Goal: Task Accomplishment & Management: Complete application form

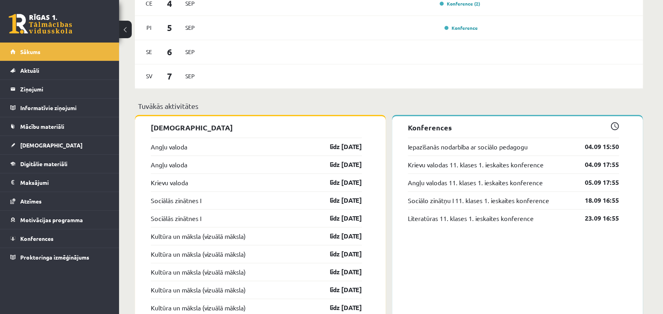
scroll to position [556, 0]
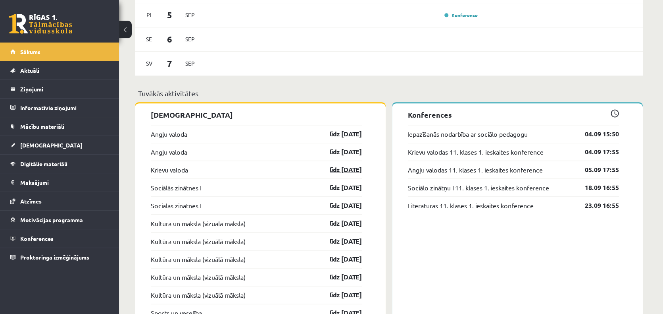
click at [331, 169] on link "līdz 15.09.25" at bounding box center [339, 170] width 46 height 10
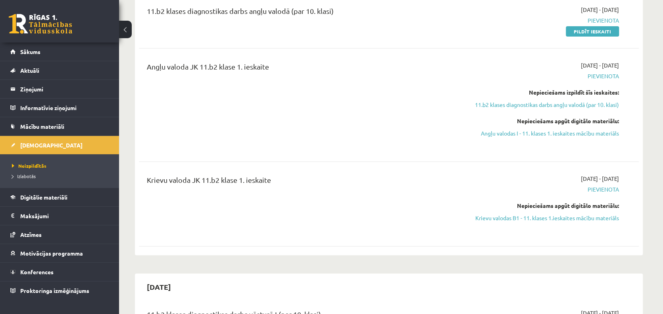
scroll to position [119, 0]
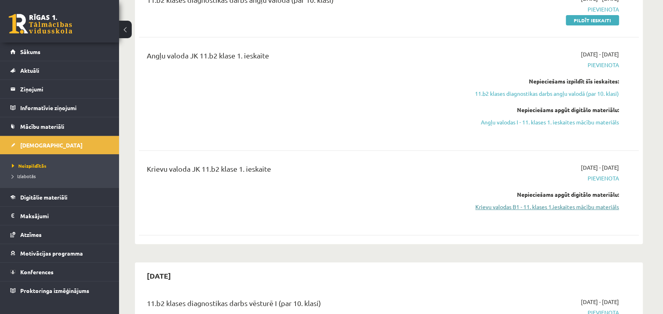
click at [489, 206] on link "Krievu valodas B1 - 11. klases 1.ieskaites mācību materiāls" at bounding box center [545, 206] width 150 height 8
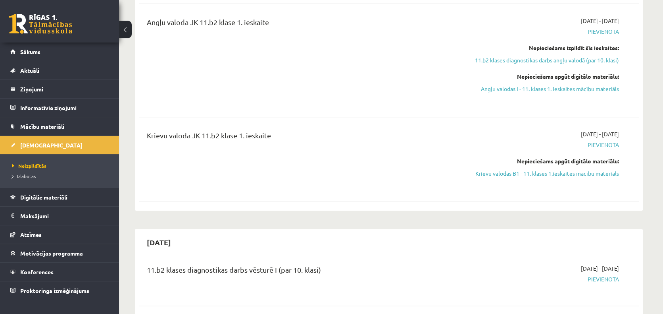
scroll to position [199, 0]
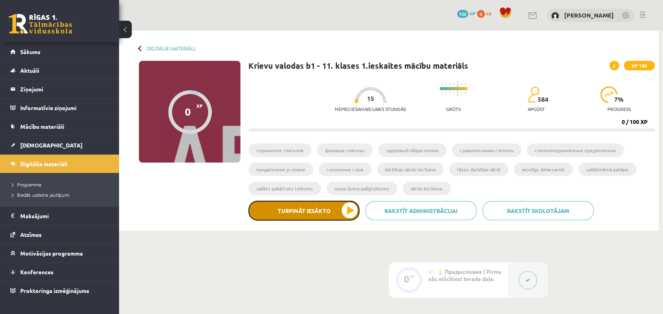
click at [315, 211] on button "Turpināt iesākto" at bounding box center [304, 210] width 111 height 20
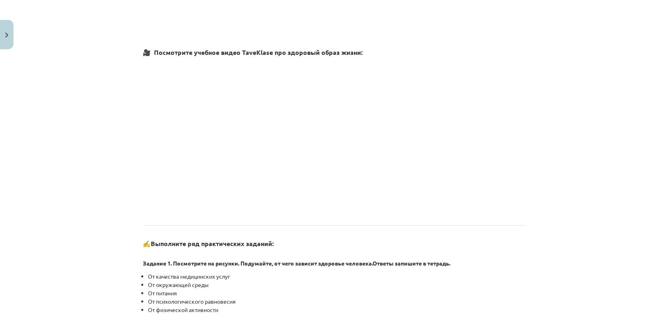
scroll to position [437, 0]
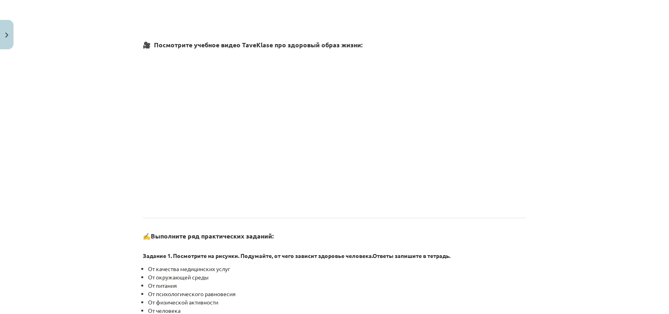
click at [415, 239] on h3 "✍️ Выполните ряд практических заданий:" at bounding box center [335, 233] width 384 height 15
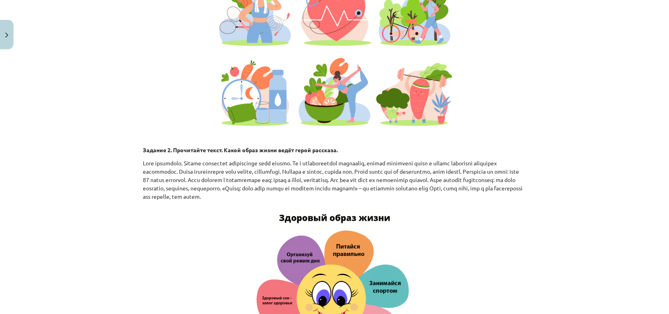
scroll to position [794, 0]
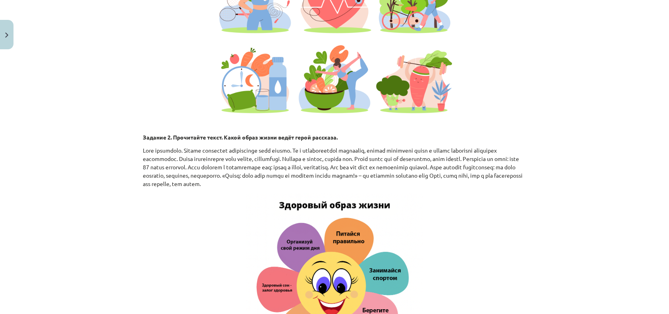
drag, startPoint x: 137, startPoint y: 143, endPoint x: 516, endPoint y: 190, distance: 382.1
click at [516, 190] on div "4 XP Saņemsi Grūts 584 pilda Apraksts Uzdevums Palīdzība 📌 Введение | Ievads В …" at bounding box center [334, 2] width 393 height 1486
click at [618, 65] on div "Mācību tēma: Krievu valodas b1 - 11. klases 1.ieskaites mācību materiāls #2 🏃‍♂…" at bounding box center [334, 157] width 669 height 314
click at [556, 249] on div "Mācību tēma: Krievu valodas b1 - 11. klases 1.ieskaites mācību materiāls #2 🏃‍♂…" at bounding box center [334, 157] width 669 height 314
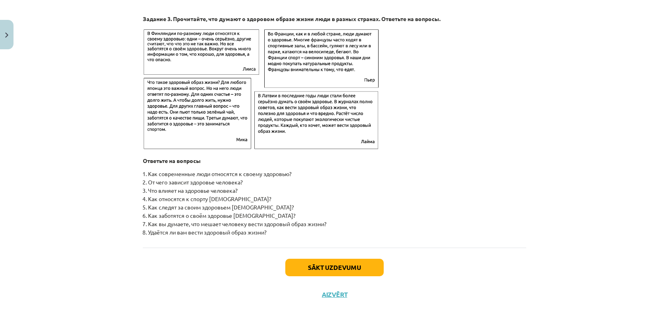
scroll to position [1251, 0]
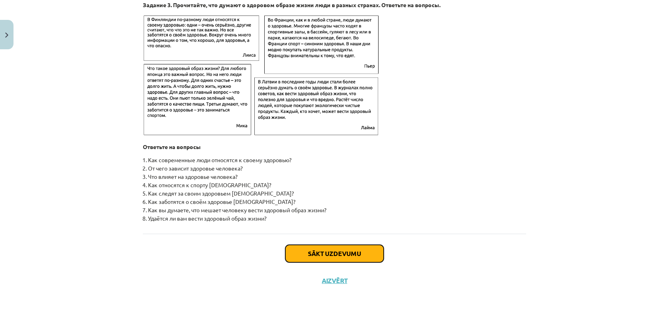
click at [336, 255] on button "Sākt uzdevumu" at bounding box center [334, 253] width 98 height 17
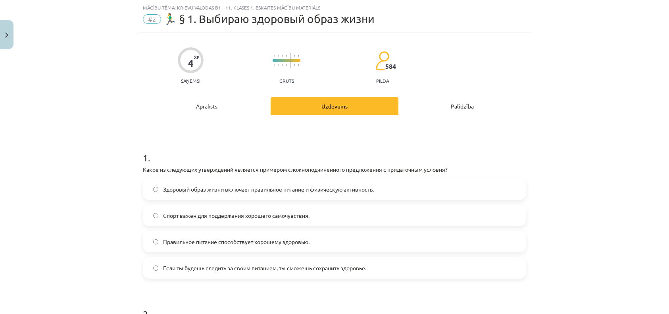
scroll to position [60, 0]
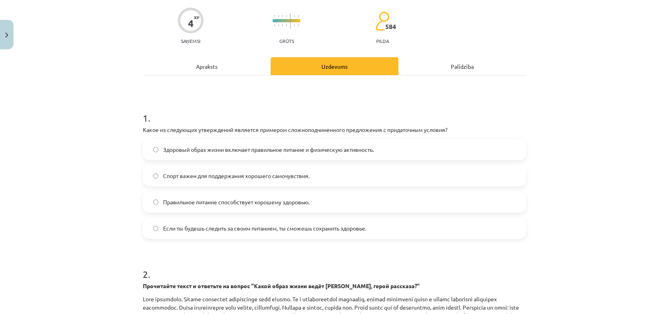
click at [187, 225] on span "Если ты будешь следить за своим питанием, ты сможешь сохранить здоровье." at bounding box center [264, 228] width 203 height 8
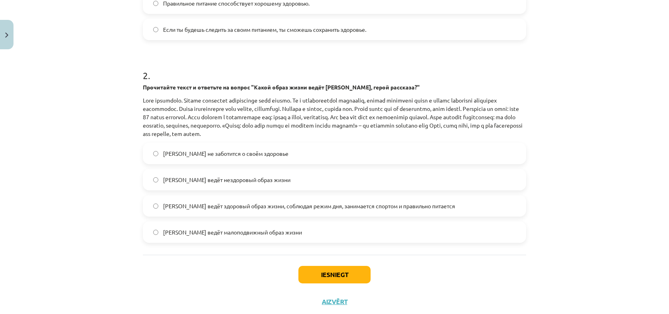
scroll to position [279, 0]
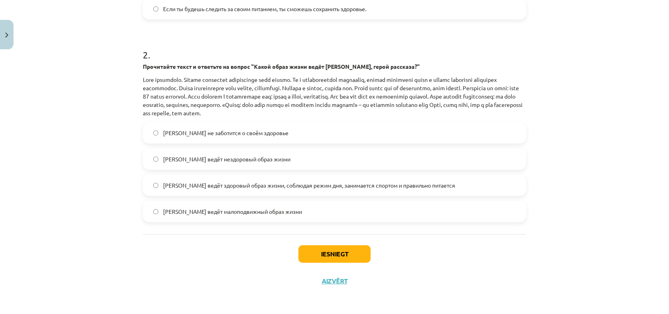
click at [160, 184] on label "[PERSON_NAME] ведёт здоровый образ жизни, соблюдая режим дня, занимается спорто…" at bounding box center [335, 185] width 382 height 20
click at [339, 255] on button "Iesniegt" at bounding box center [335, 253] width 72 height 17
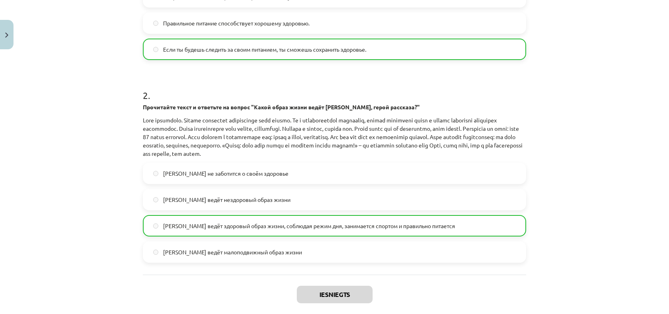
scroll to position [303, 0]
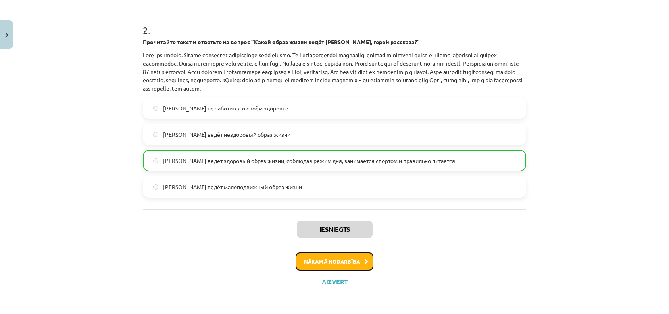
click at [336, 260] on button "Nākamā nodarbība" at bounding box center [335, 261] width 78 height 18
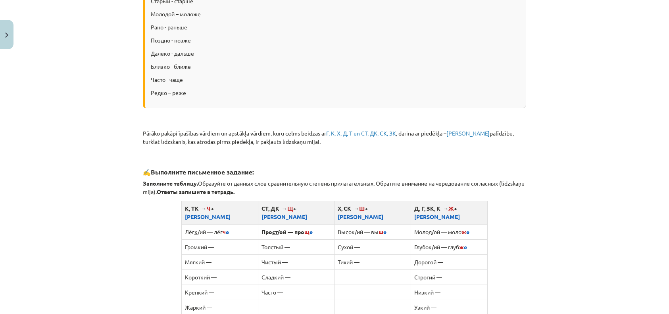
scroll to position [253, 0]
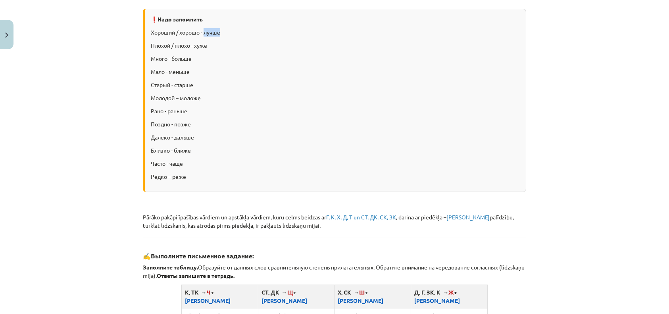
drag, startPoint x: 202, startPoint y: 30, endPoint x: 218, endPoint y: 31, distance: 16.3
click at [218, 31] on p "Хороший / хорошо - лучше" at bounding box center [335, 32] width 369 height 8
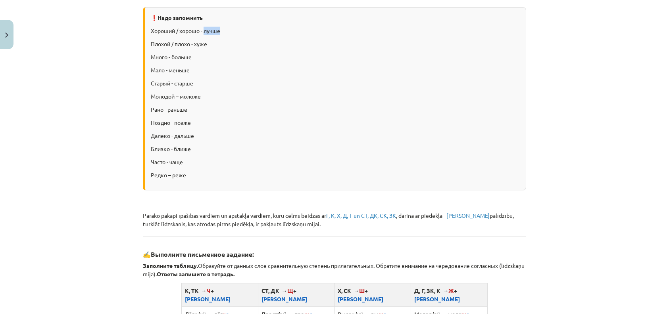
scroll to position [214, 0]
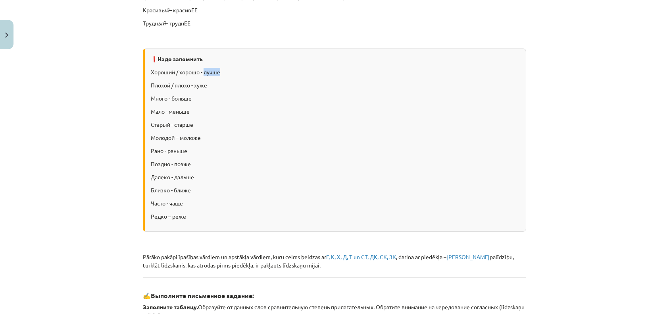
copy p "лучше"
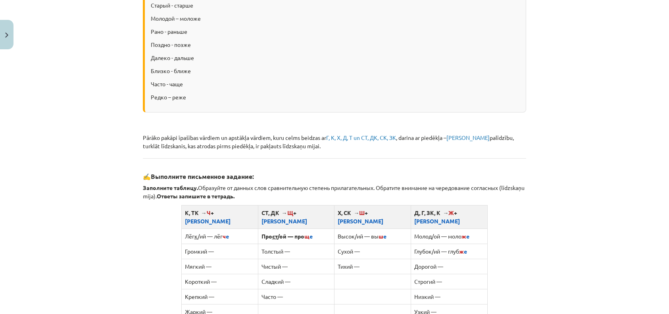
scroll to position [253, 0]
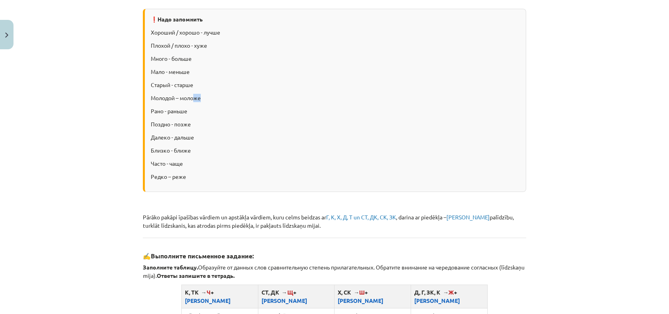
drag, startPoint x: 193, startPoint y: 96, endPoint x: 199, endPoint y: 96, distance: 6.0
click at [199, 96] on p "Молодой – моложе" at bounding box center [335, 98] width 369 height 8
copy p "же"
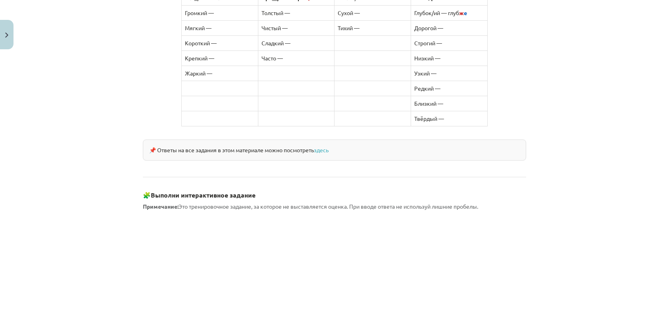
scroll to position [690, 0]
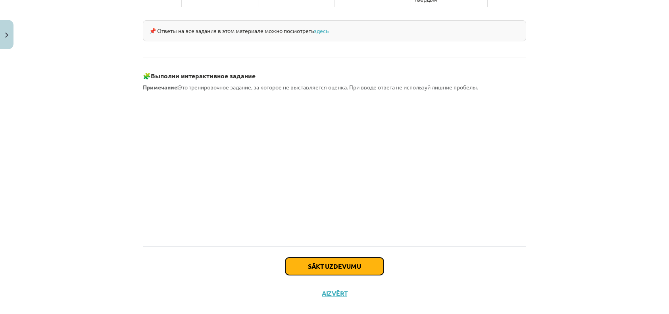
click at [324, 257] on button "Sākt uzdevumu" at bounding box center [334, 265] width 98 height 17
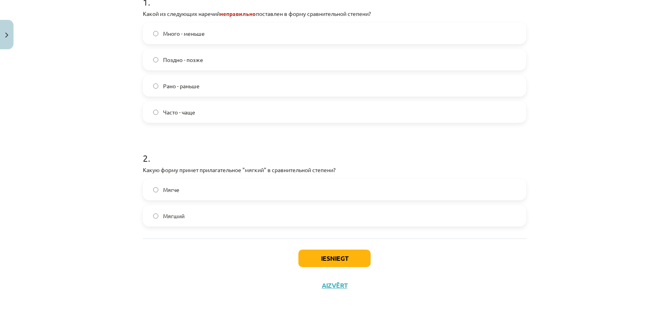
scroll to position [193, 0]
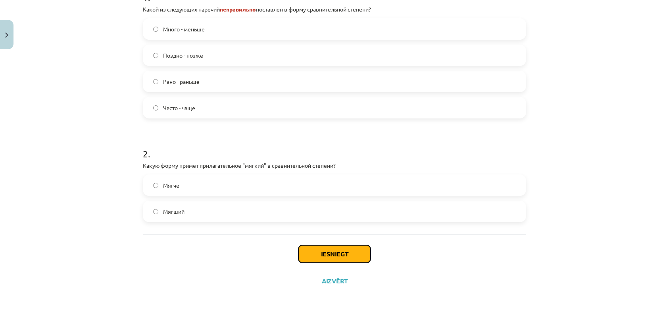
click at [330, 256] on button "Iesniegt" at bounding box center [335, 253] width 72 height 17
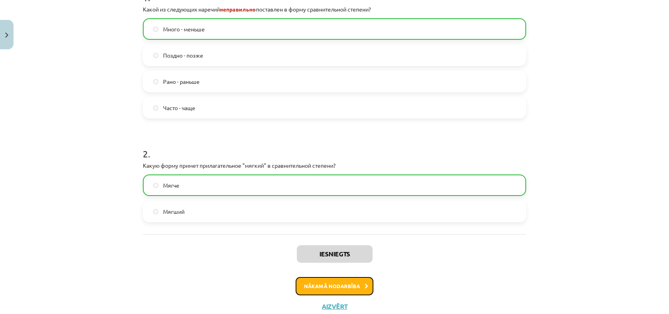
click at [337, 285] on button "Nākamā nodarbība" at bounding box center [335, 286] width 78 height 18
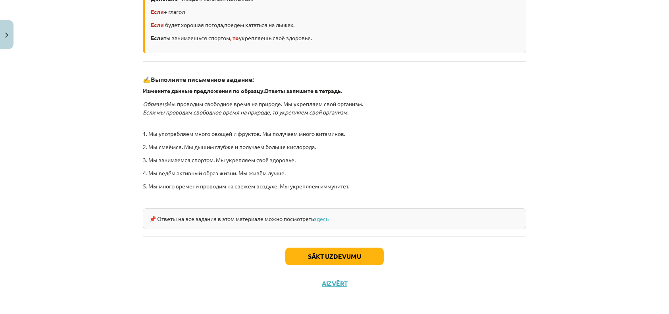
scroll to position [212, 0]
click at [312, 256] on button "Sākt uzdevumu" at bounding box center [334, 255] width 98 height 17
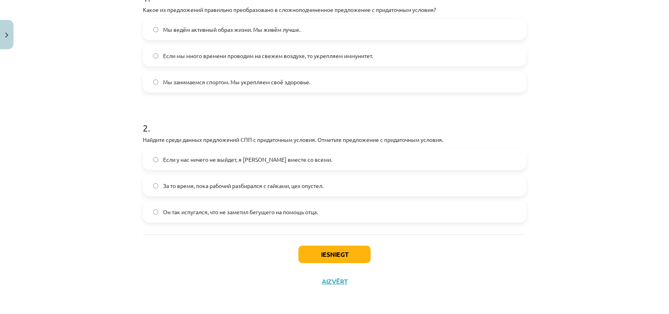
scroll to position [180, 0]
click at [262, 160] on span "Если у нас ничего не выйдет, я [PERSON_NAME] вместе со всеми." at bounding box center [247, 159] width 169 height 8
click at [325, 253] on button "Iesniegt" at bounding box center [335, 253] width 72 height 17
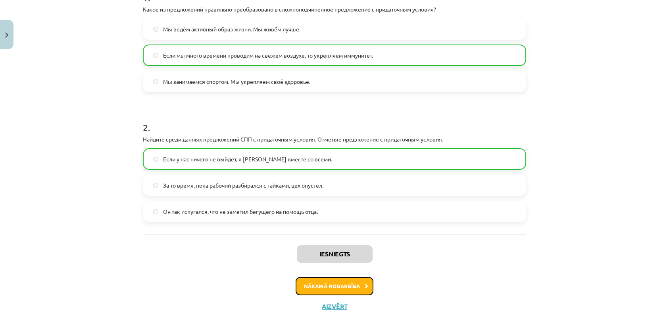
click at [334, 286] on button "Nākamā nodarbība" at bounding box center [335, 286] width 78 height 18
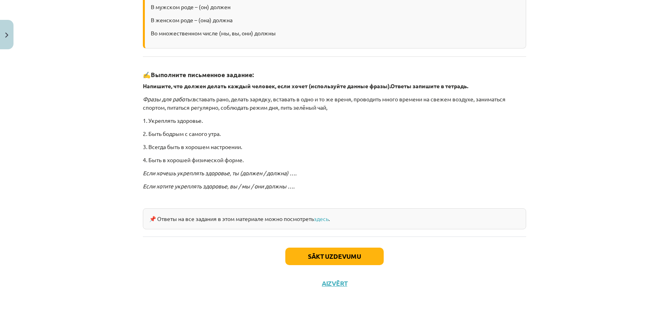
scroll to position [179, 0]
click at [329, 254] on button "Sākt uzdevumu" at bounding box center [334, 255] width 98 height 17
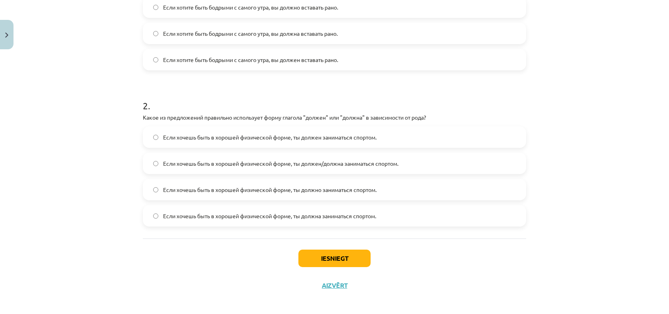
scroll to position [232, 0]
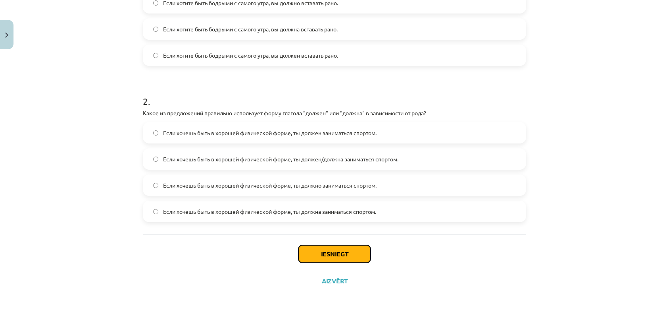
click at [332, 254] on button "Iesniegt" at bounding box center [335, 253] width 72 height 17
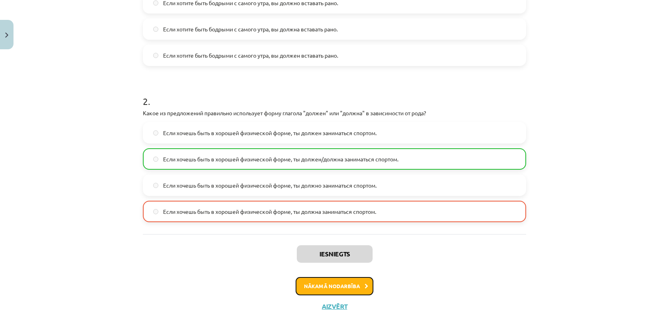
click at [329, 284] on button "Nākamā nodarbība" at bounding box center [335, 286] width 78 height 18
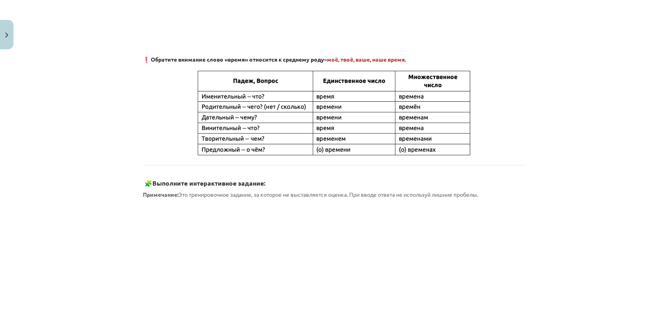
scroll to position [337, 0]
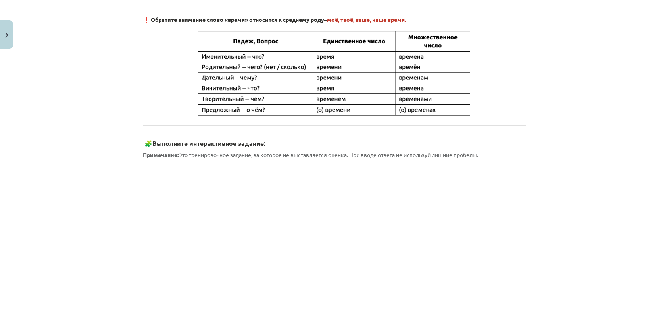
click at [316, 57] on img at bounding box center [335, 73] width 278 height 89
click at [329, 55] on img at bounding box center [335, 73] width 278 height 89
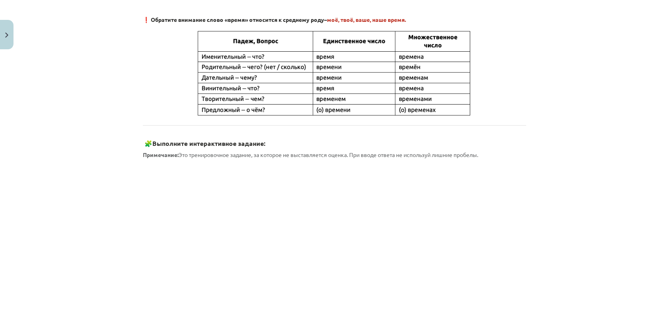
click at [322, 55] on img at bounding box center [335, 73] width 278 height 89
click at [324, 68] on img at bounding box center [335, 73] width 278 height 89
click at [326, 58] on img at bounding box center [335, 73] width 278 height 89
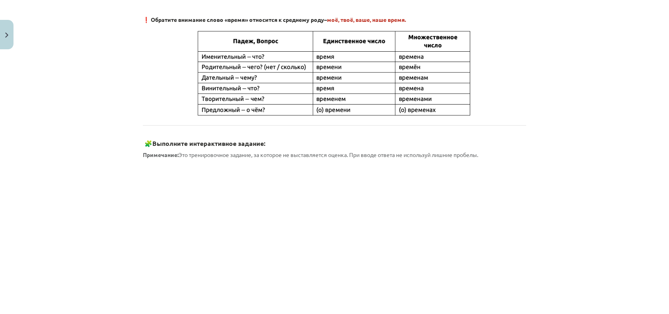
click at [326, 58] on img at bounding box center [335, 73] width 278 height 89
click at [330, 56] on img at bounding box center [335, 73] width 278 height 89
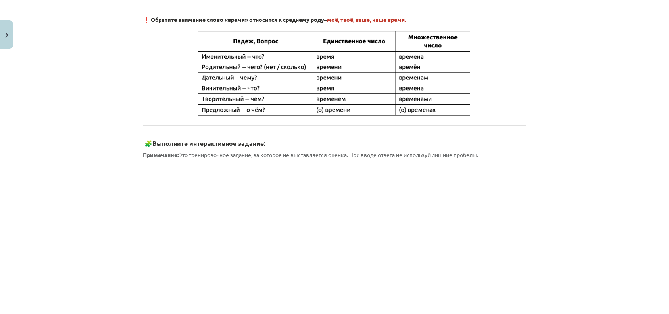
drag, startPoint x: 411, startPoint y: 171, endPoint x: 553, endPoint y: 82, distance: 168.0
click at [553, 82] on div "Mācību tēma: Krievu valodas b1 - 11. klases 1.ieskaites mācību materiāls #6 ⏳ §…" at bounding box center [334, 157] width 669 height 314
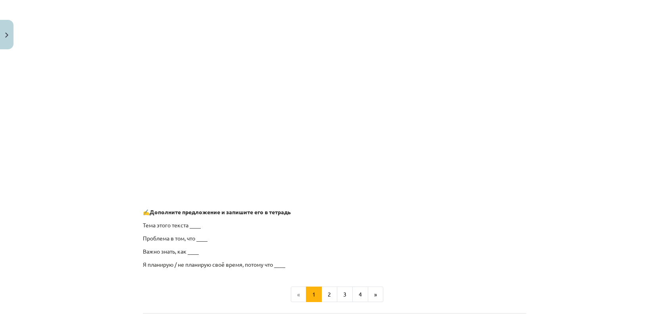
scroll to position [601, 0]
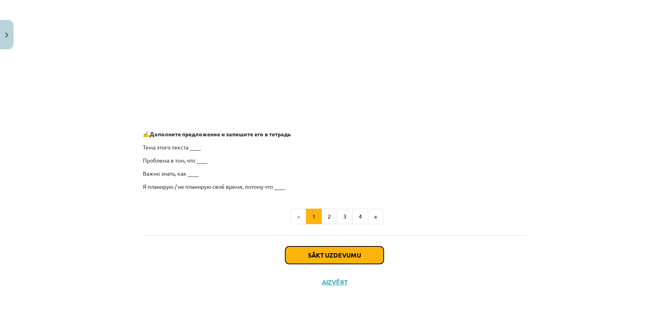
click at [338, 255] on button "Sākt uzdevumu" at bounding box center [334, 254] width 98 height 17
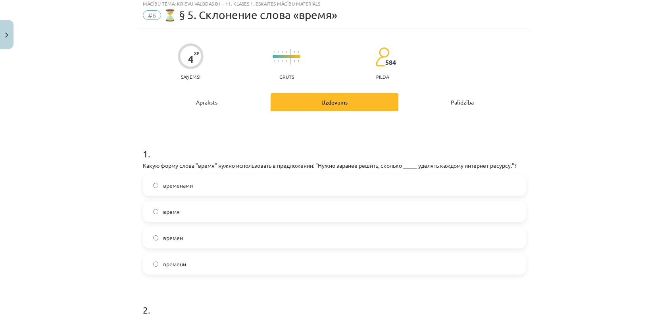
scroll to position [20, 0]
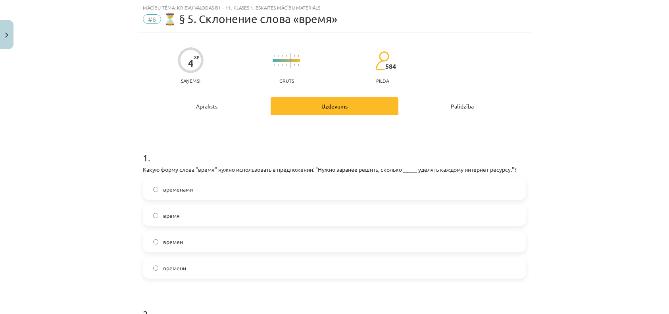
click at [168, 269] on span "времени" at bounding box center [174, 268] width 23 height 8
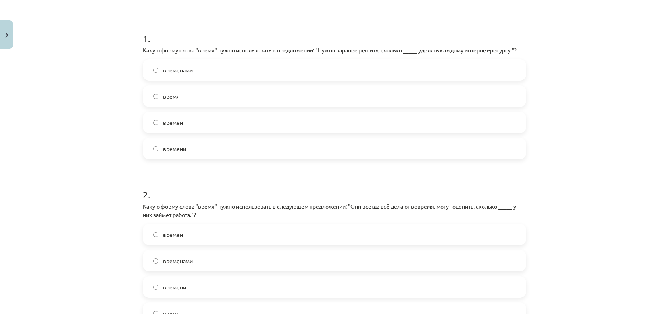
scroll to position [179, 0]
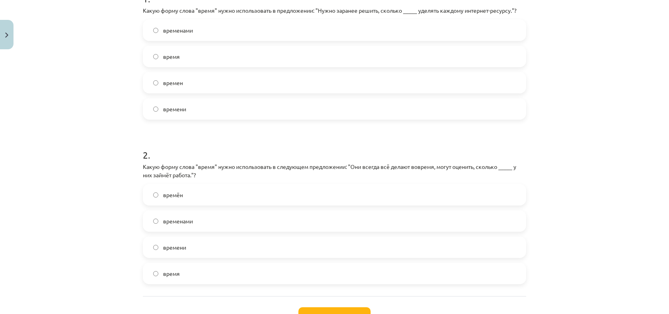
click at [175, 247] on span "времени" at bounding box center [174, 247] width 23 height 8
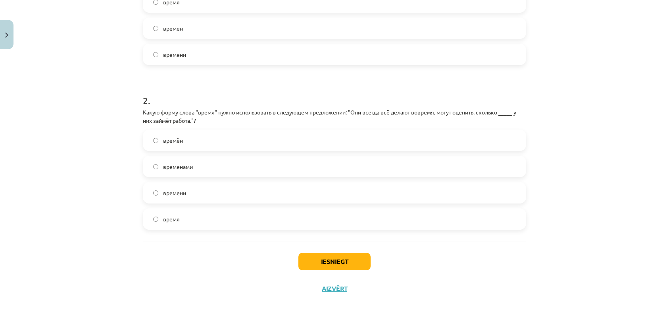
scroll to position [241, 0]
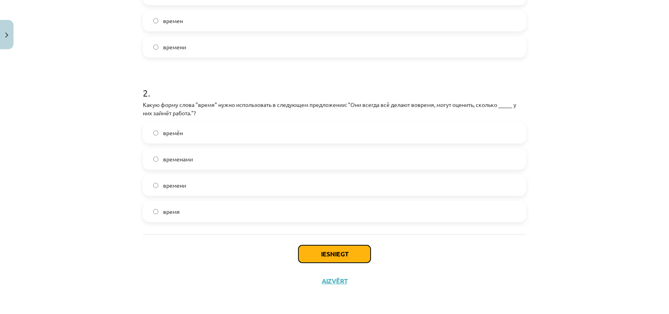
click at [323, 249] on button "Iesniegt" at bounding box center [335, 253] width 72 height 17
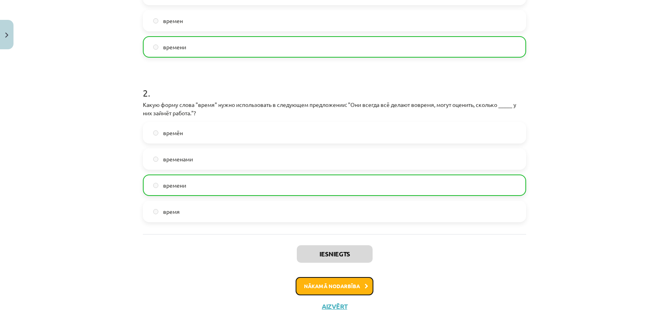
click at [330, 281] on button "Nākamā nodarbība" at bounding box center [335, 286] width 78 height 18
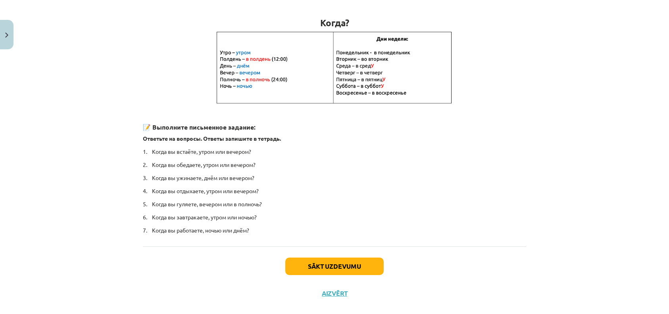
scroll to position [150, 0]
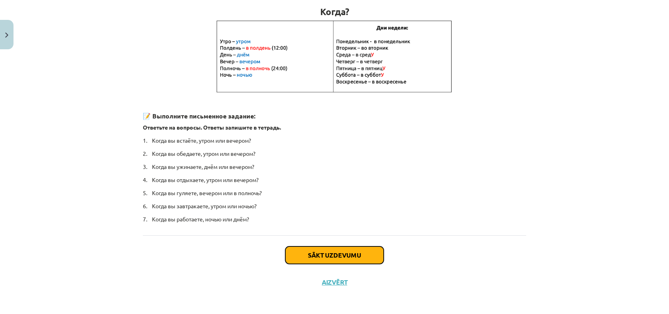
click at [322, 255] on button "Sākt uzdevumu" at bounding box center [334, 254] width 98 height 17
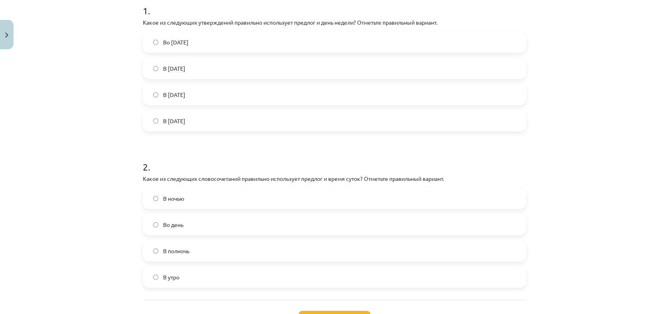
scroll to position [179, 0]
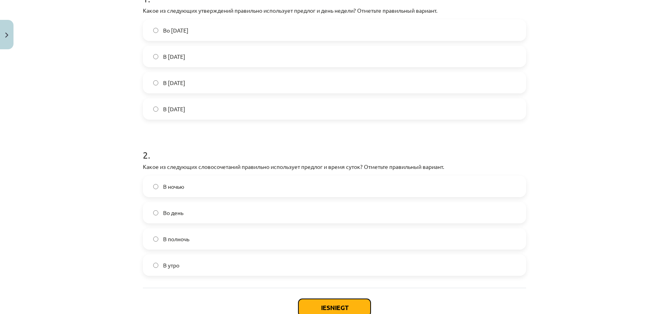
click at [315, 305] on button "Iesniegt" at bounding box center [335, 307] width 72 height 17
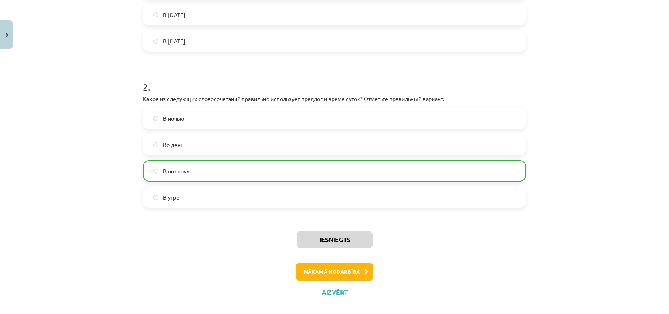
scroll to position [257, 0]
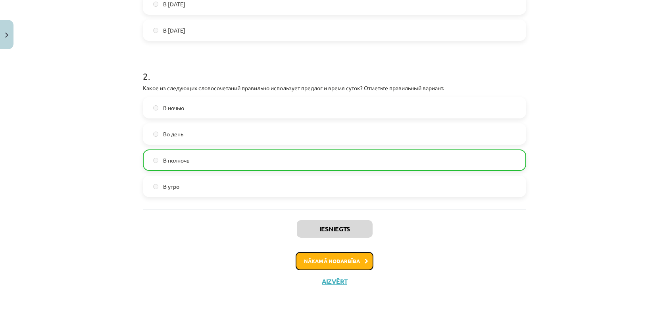
click at [326, 262] on button "Nākamā nodarbība" at bounding box center [335, 261] width 78 height 18
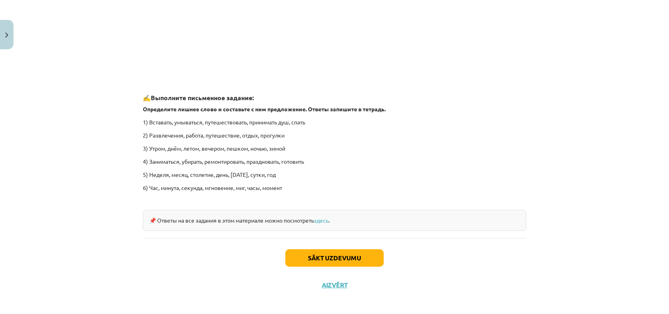
scroll to position [1167, 0]
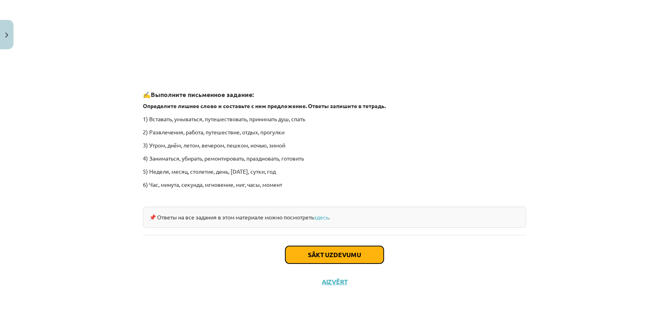
click at [329, 254] on button "Sākt uzdevumu" at bounding box center [334, 254] width 98 height 17
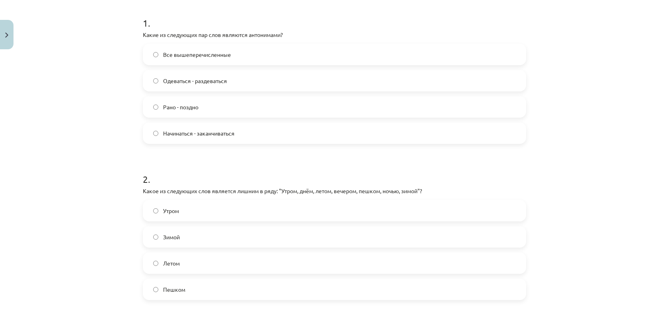
scroll to position [179, 0]
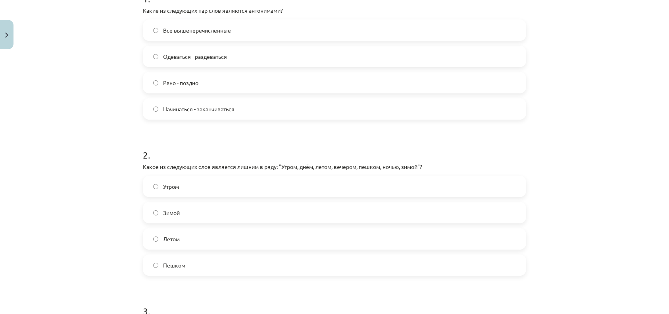
click at [163, 268] on span "Пешком" at bounding box center [174, 265] width 22 height 8
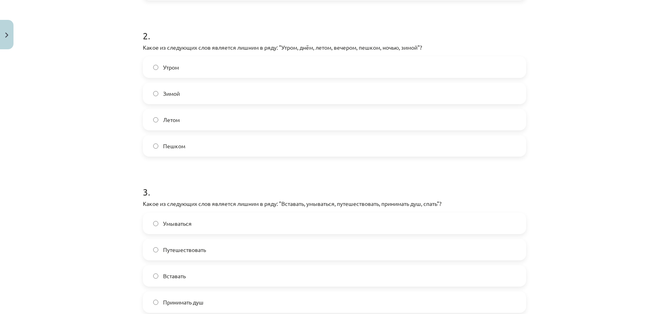
scroll to position [337, 0]
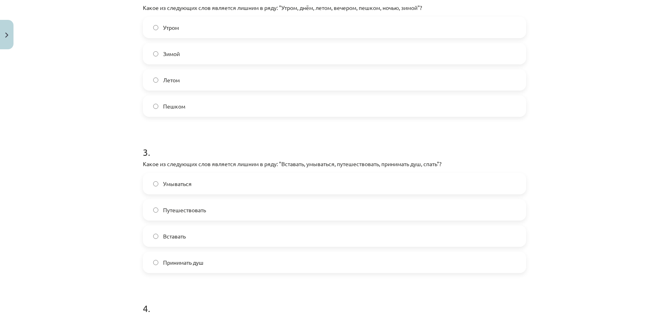
click at [173, 208] on span "Путешествовать" at bounding box center [184, 210] width 43 height 8
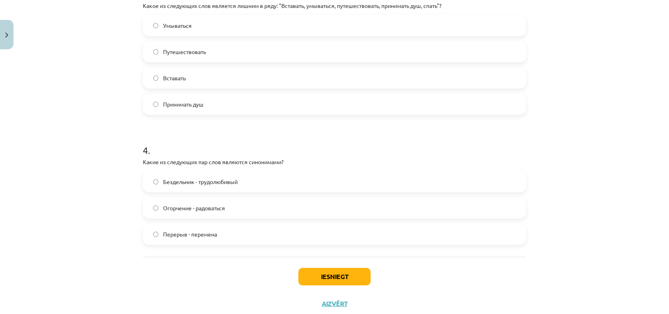
scroll to position [496, 0]
click at [166, 232] on span "Перерыв - перемена" at bounding box center [190, 233] width 54 height 8
click at [312, 276] on button "Iesniegt" at bounding box center [335, 275] width 72 height 17
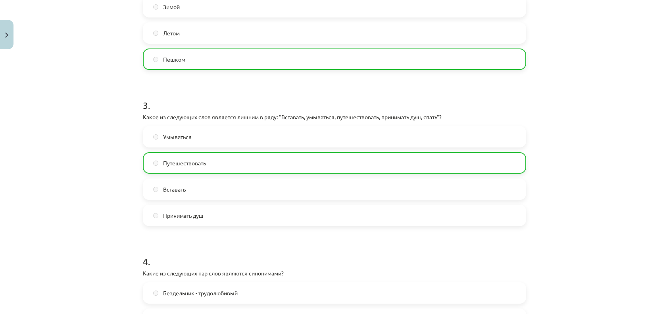
scroll to position [543, 0]
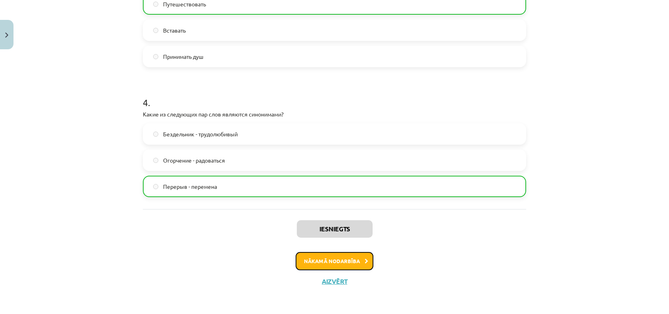
click at [347, 256] on button "Nākamā nodarbība" at bounding box center [335, 261] width 78 height 18
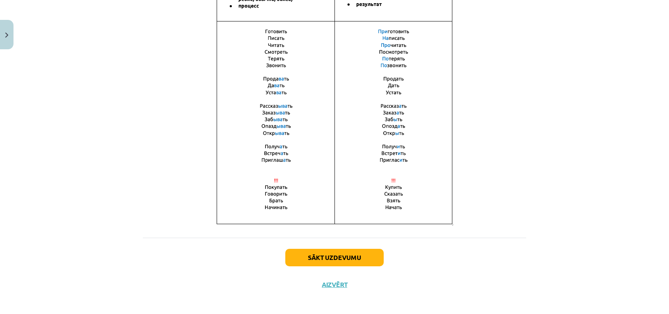
scroll to position [539, 0]
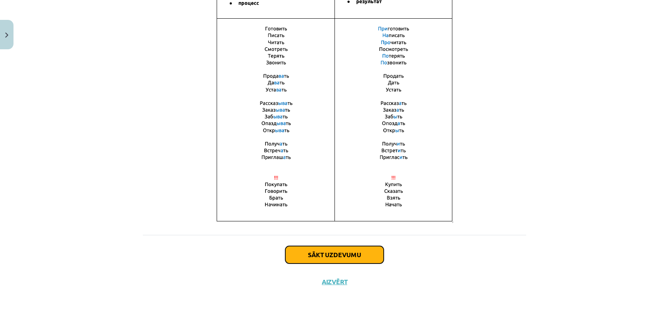
click at [333, 251] on button "Sākt uzdevumu" at bounding box center [334, 254] width 98 height 17
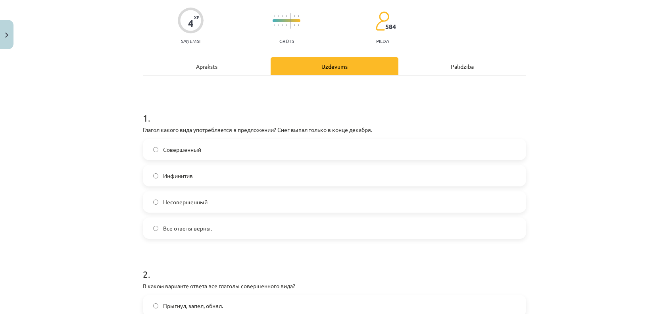
scroll to position [99, 0]
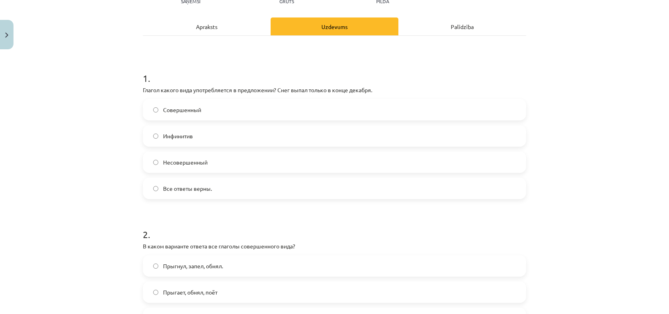
click at [172, 110] on span "Совершенный" at bounding box center [182, 110] width 38 height 8
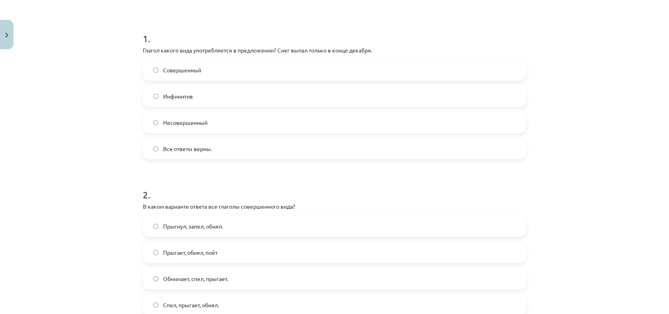
scroll to position [179, 0]
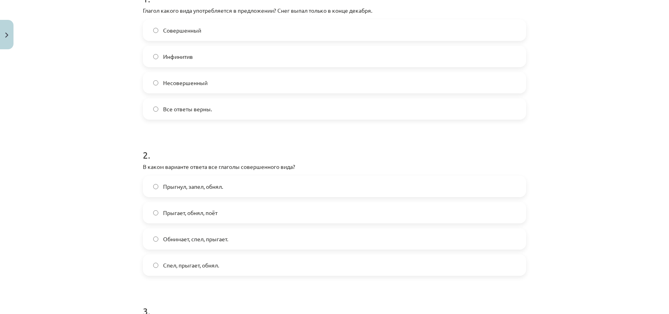
click at [204, 188] on span "Прыгнул, запел, обнял." at bounding box center [193, 186] width 60 height 8
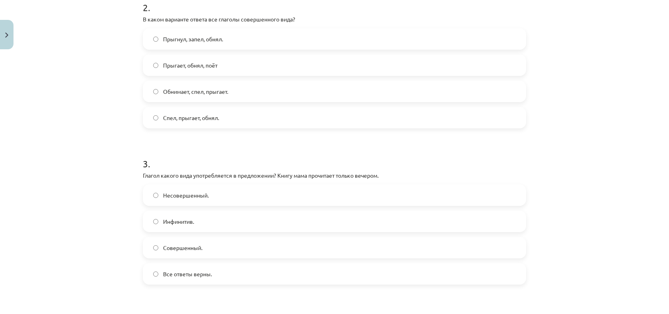
scroll to position [337, 0]
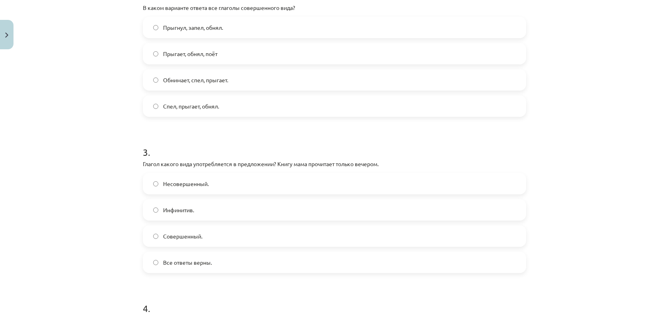
click at [188, 185] on span "Несовершенный." at bounding box center [186, 183] width 46 height 8
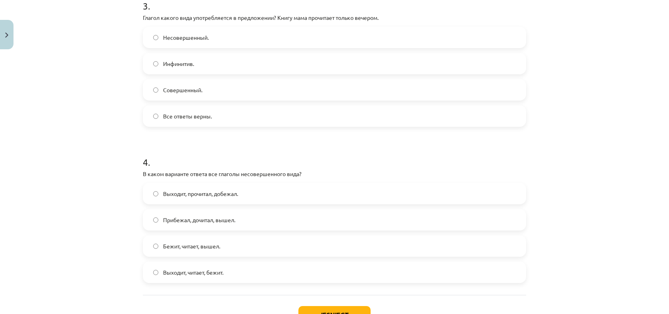
scroll to position [496, 0]
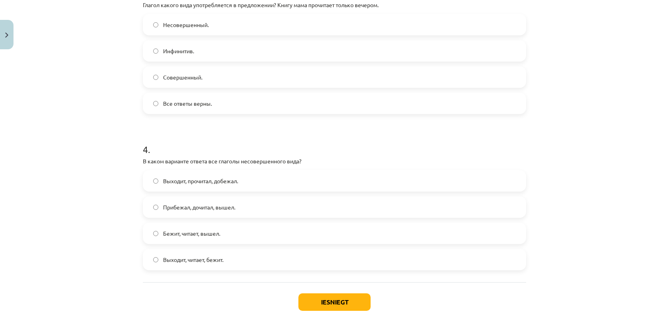
click at [170, 260] on span "Выходит, читает, бежит." at bounding box center [193, 259] width 60 height 8
click at [337, 303] on button "Iesniegt" at bounding box center [335, 301] width 72 height 17
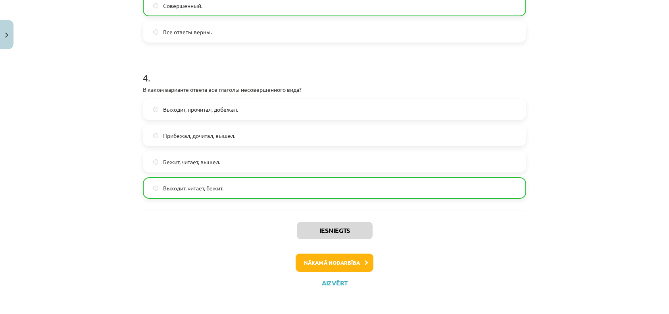
scroll to position [569, 0]
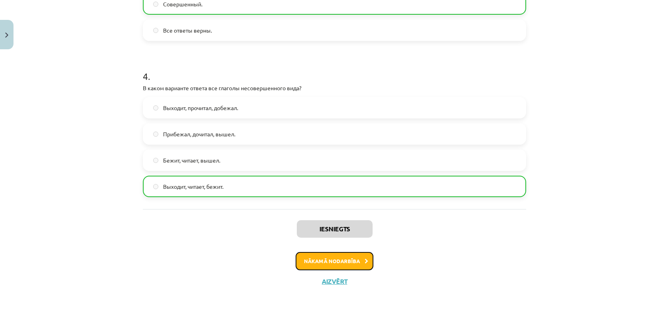
click at [330, 259] on button "Nākamā nodarbība" at bounding box center [335, 261] width 78 height 18
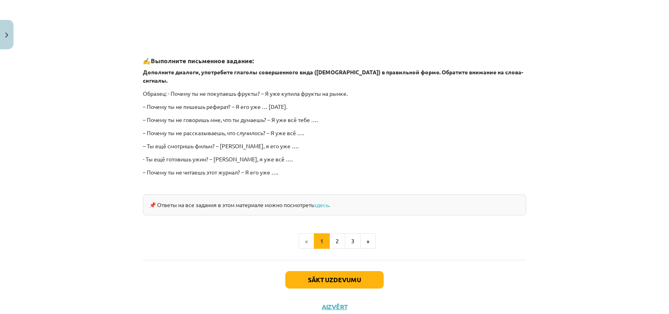
scroll to position [476, 0]
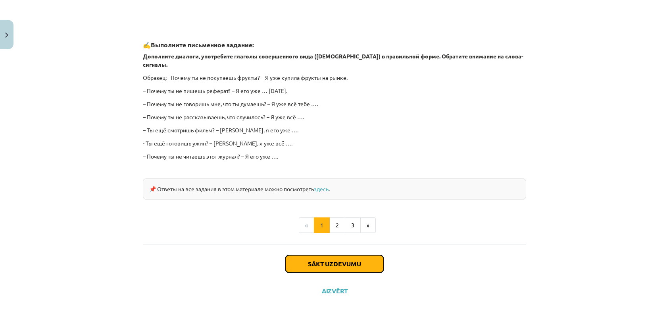
click at [347, 255] on button "Sākt uzdevumu" at bounding box center [334, 263] width 98 height 17
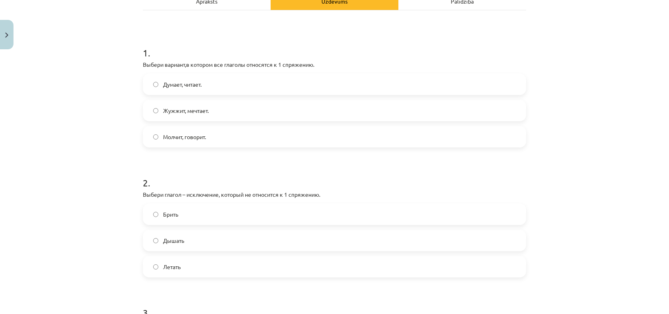
scroll to position [20, 0]
